Goal: Information Seeking & Learning: Learn about a topic

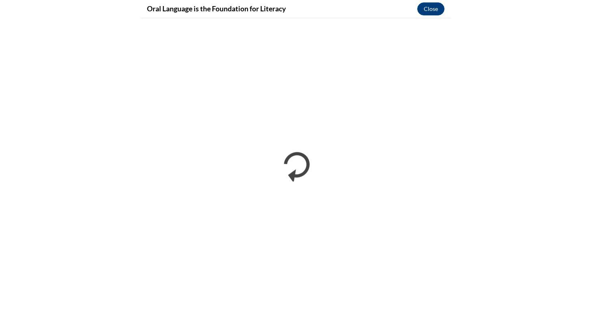
scroll to position [126, 0]
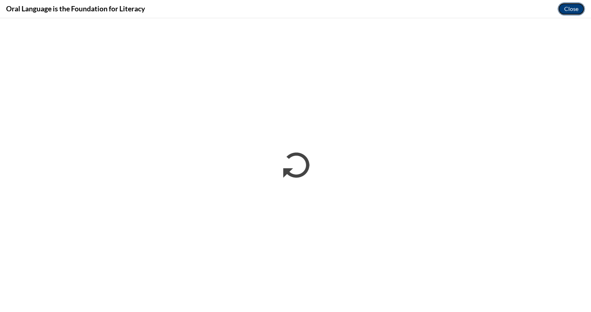
click at [574, 6] on button "Close" at bounding box center [570, 8] width 27 height 13
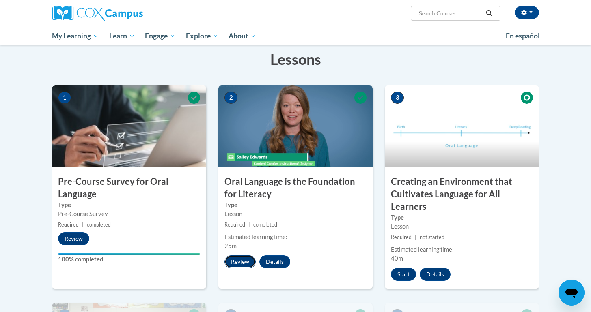
click at [243, 259] on button "Review" at bounding box center [239, 262] width 31 height 13
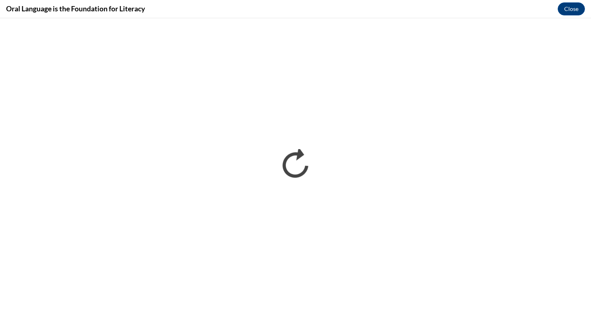
scroll to position [0, 0]
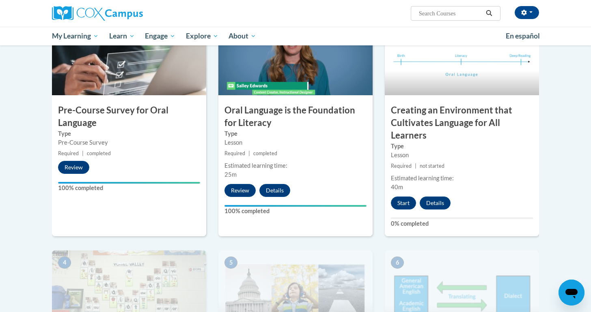
scroll to position [217, 0]
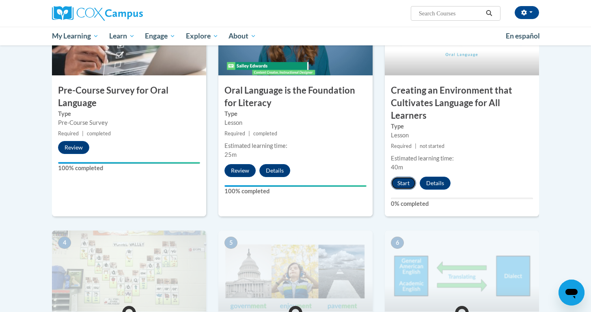
click at [403, 179] on button "Start" at bounding box center [403, 183] width 25 height 13
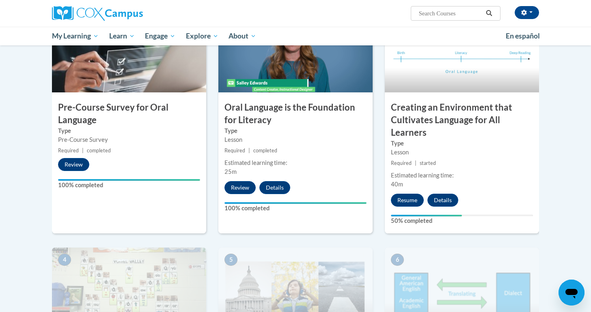
scroll to position [208, 0]
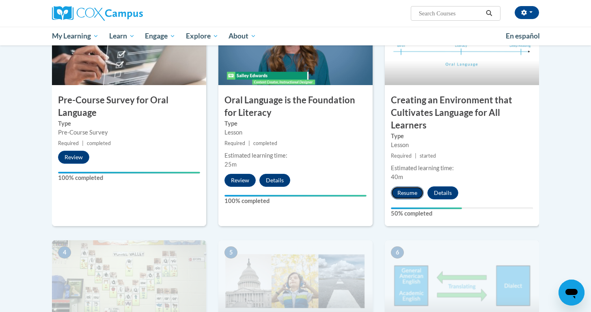
click at [406, 187] on button "Resume" at bounding box center [407, 193] width 33 height 13
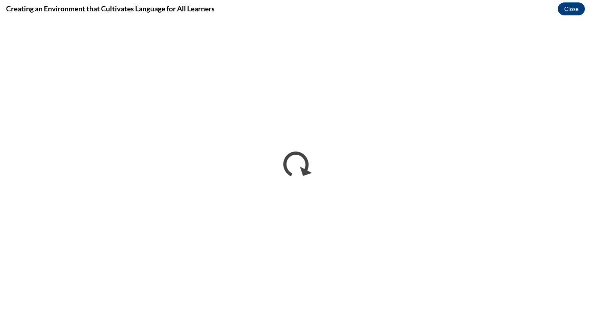
scroll to position [0, 0]
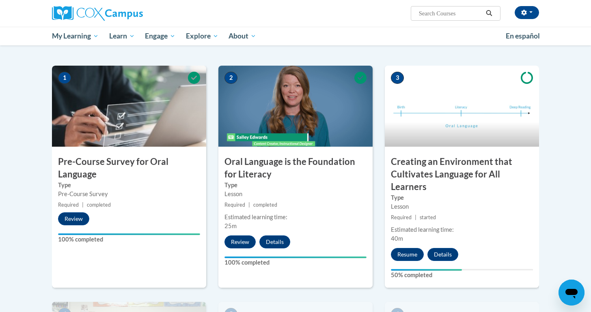
scroll to position [212, 0]
